Goal: Browse casually

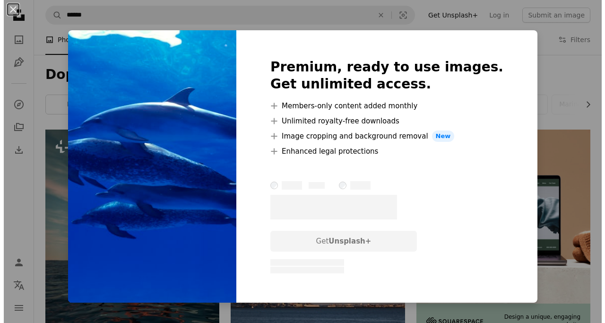
scroll to position [530, 0]
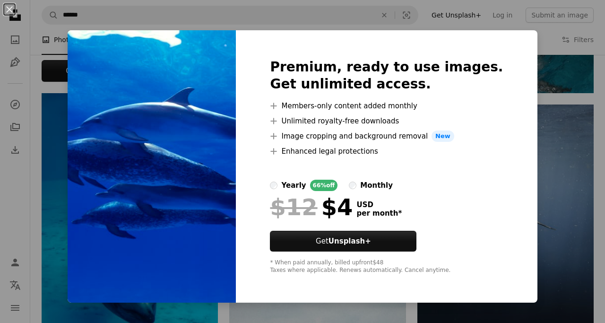
click at [212, 163] on img at bounding box center [152, 166] width 168 height 272
click at [209, 220] on img at bounding box center [152, 166] width 168 height 272
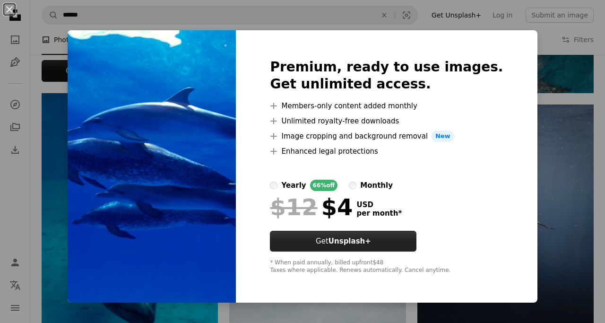
click at [364, 243] on strong "Unsplash+" at bounding box center [350, 241] width 43 height 9
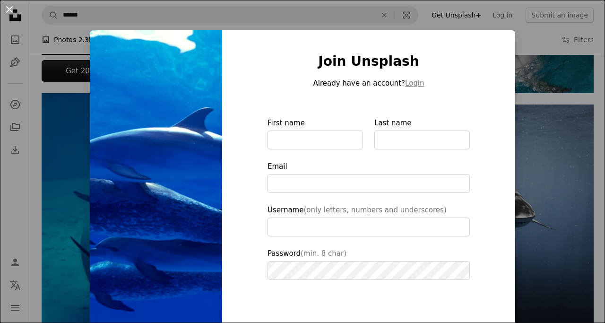
click at [10, 12] on button "An X shape" at bounding box center [9, 9] width 11 height 11
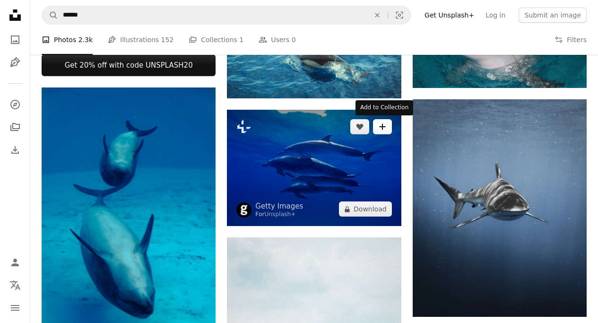
click at [385, 126] on icon "A plus sign" at bounding box center [383, 127] width 8 height 8
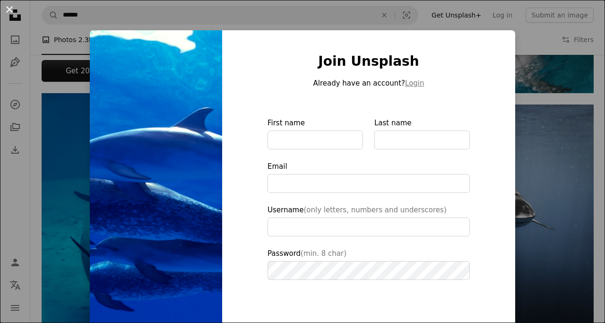
click at [11, 9] on button "An X shape" at bounding box center [9, 9] width 11 height 11
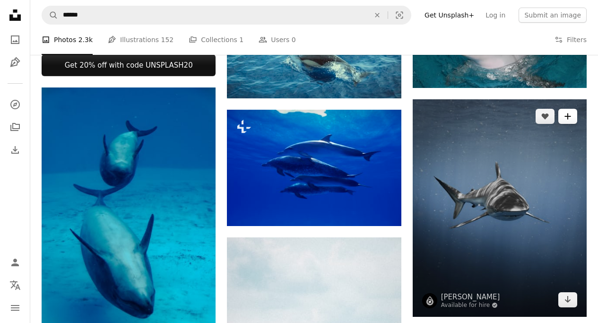
click at [568, 115] on icon "Add to Collection" at bounding box center [568, 116] width 6 height 6
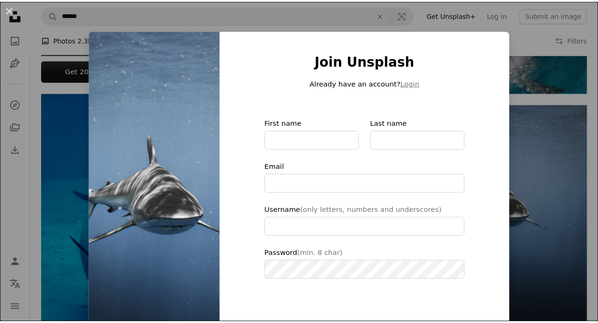
scroll to position [19, 0]
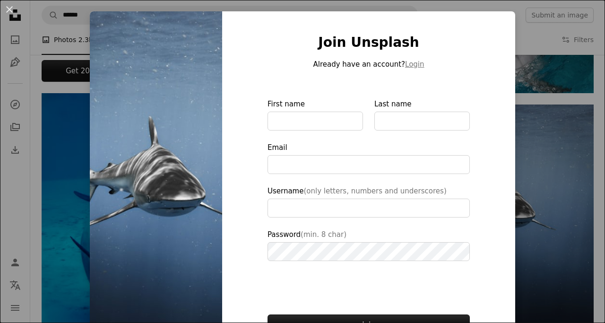
type input "**********"
click at [8, 10] on button "An X shape" at bounding box center [9, 9] width 11 height 11
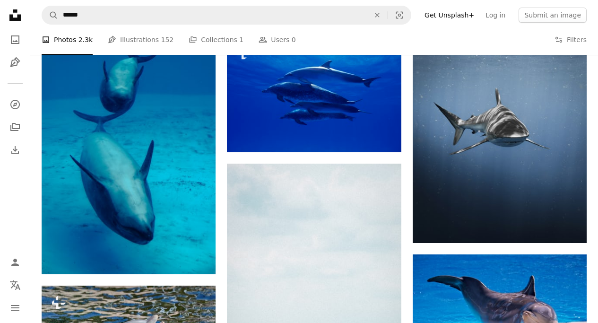
scroll to position [605, 0]
